Goal: Check status

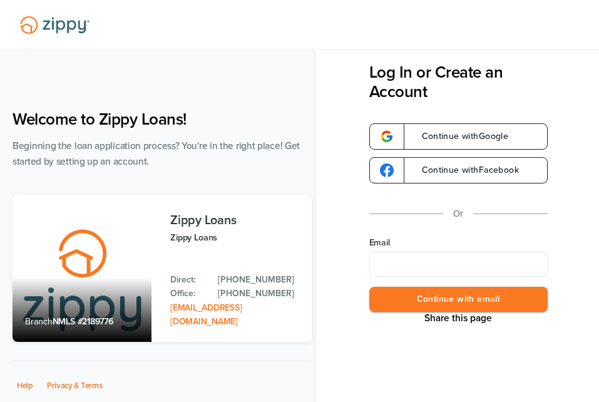
click at [393, 264] on input "Email" at bounding box center [458, 264] width 178 height 25
type input "**********"
click at [403, 304] on button "Continue with email" at bounding box center [458, 300] width 178 height 26
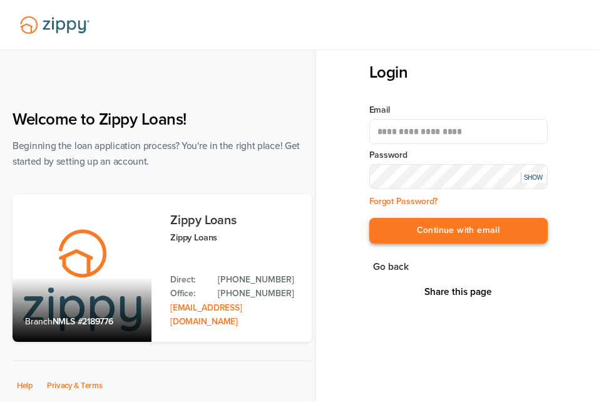
click at [449, 235] on button "Continue with email" at bounding box center [458, 231] width 178 height 26
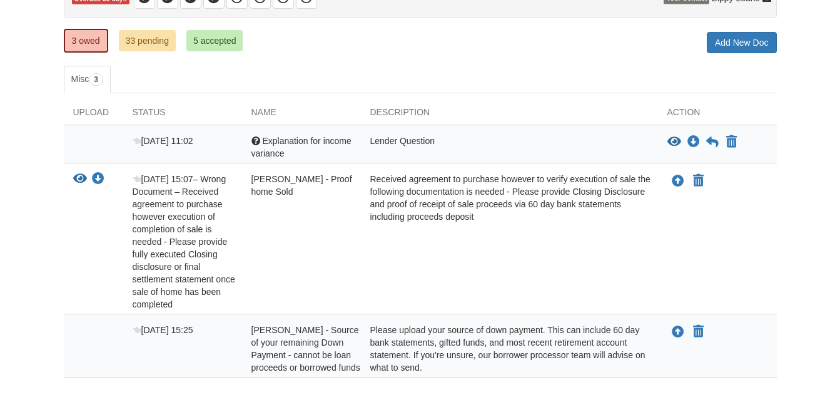
scroll to position [113, 0]
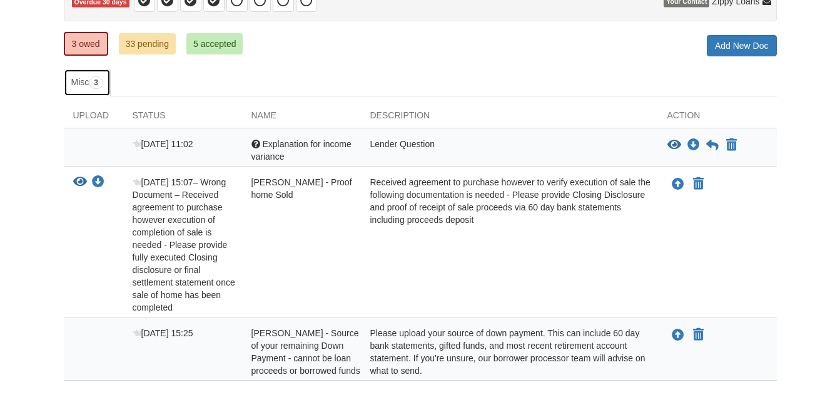
click at [95, 84] on span "3" at bounding box center [96, 82] width 14 height 13
click at [79, 48] on link "3 owed" at bounding box center [86, 44] width 44 height 24
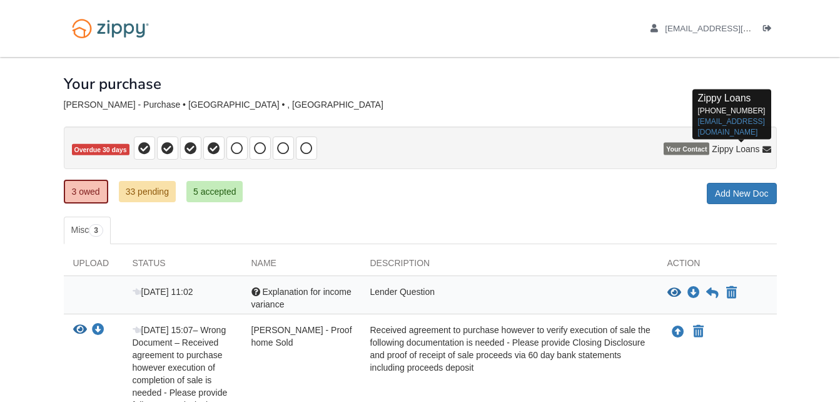
click at [765, 146] on icon at bounding box center [767, 150] width 9 height 9
click at [765, 150] on icon at bounding box center [767, 150] width 9 height 9
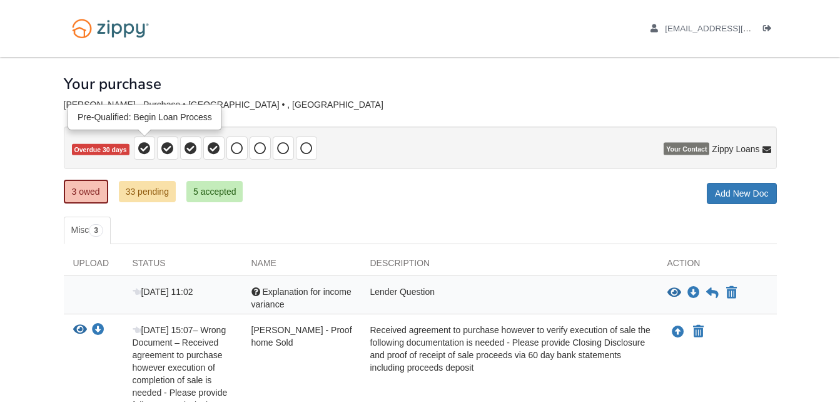
click at [143, 146] on icon at bounding box center [144, 148] width 13 height 13
click at [166, 146] on icon at bounding box center [167, 148] width 13 height 13
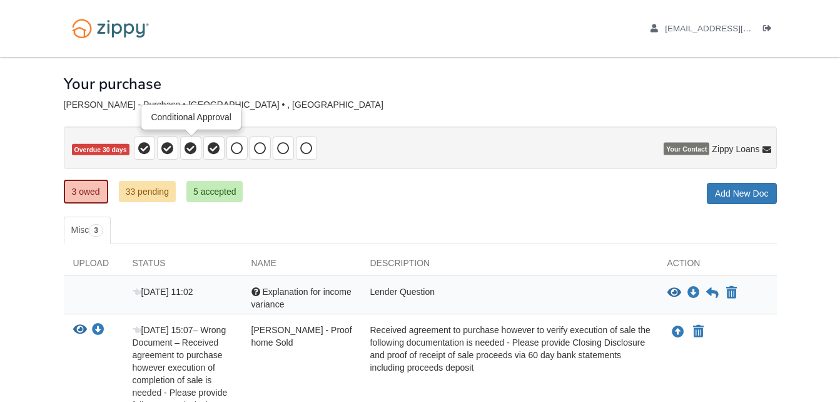
click at [189, 145] on icon at bounding box center [191, 148] width 13 height 13
click at [215, 144] on icon at bounding box center [214, 148] width 13 height 13
click at [237, 144] on icon at bounding box center [237, 148] width 13 height 13
drag, startPoint x: 237, startPoint y: 144, endPoint x: 257, endPoint y: 145, distance: 20.7
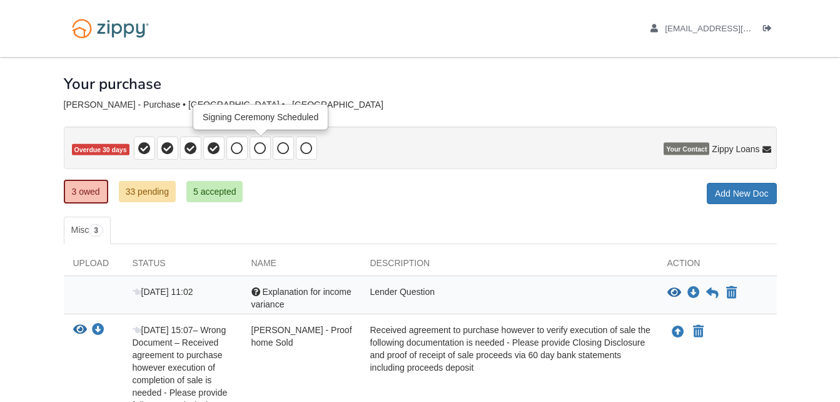
click at [257, 145] on span at bounding box center [226, 147] width 185 height 23
click at [257, 145] on icon at bounding box center [260, 148] width 13 height 13
click at [300, 146] on icon at bounding box center [306, 148] width 13 height 13
click at [365, 183] on div "3 owed 33 pending 5 accepted My Estimated Payment × My Estimated Payment Add Ne…" at bounding box center [420, 192] width 713 height 23
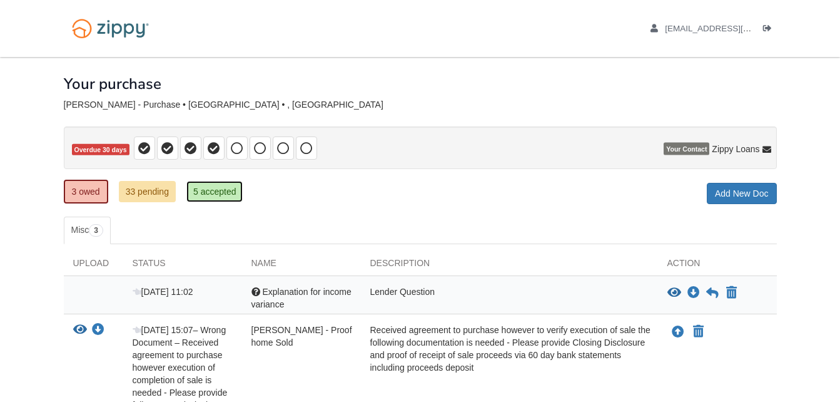
click at [229, 197] on link "5 accepted" at bounding box center [214, 191] width 57 height 21
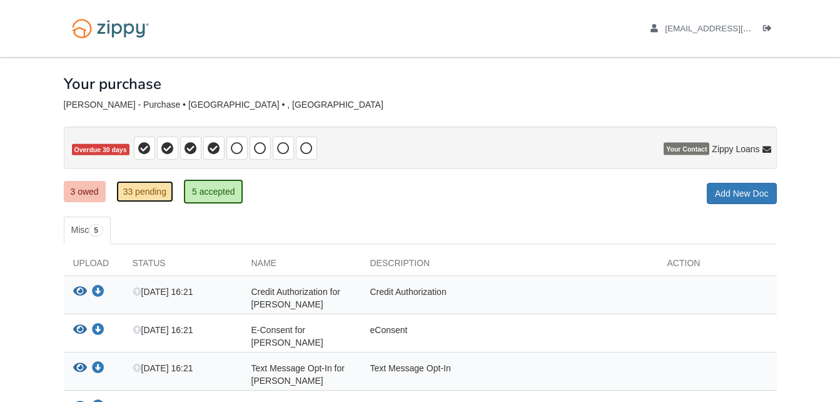
click at [128, 190] on link "33 pending" at bounding box center [144, 191] width 57 height 21
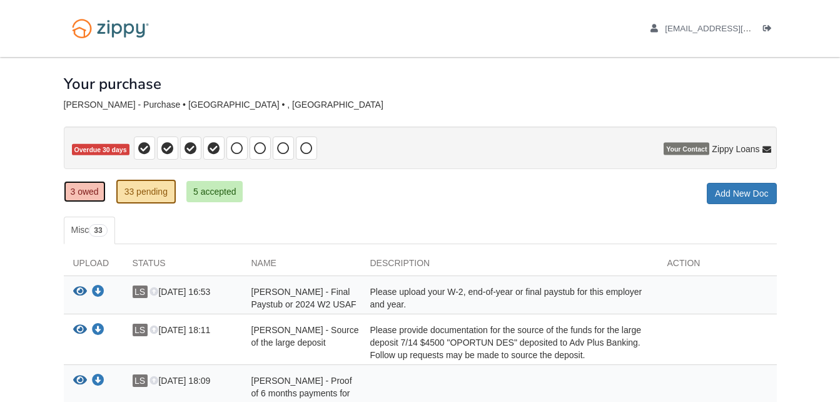
click at [71, 198] on link "3 owed" at bounding box center [85, 191] width 42 height 21
